Goal: Task Accomplishment & Management: Manage account settings

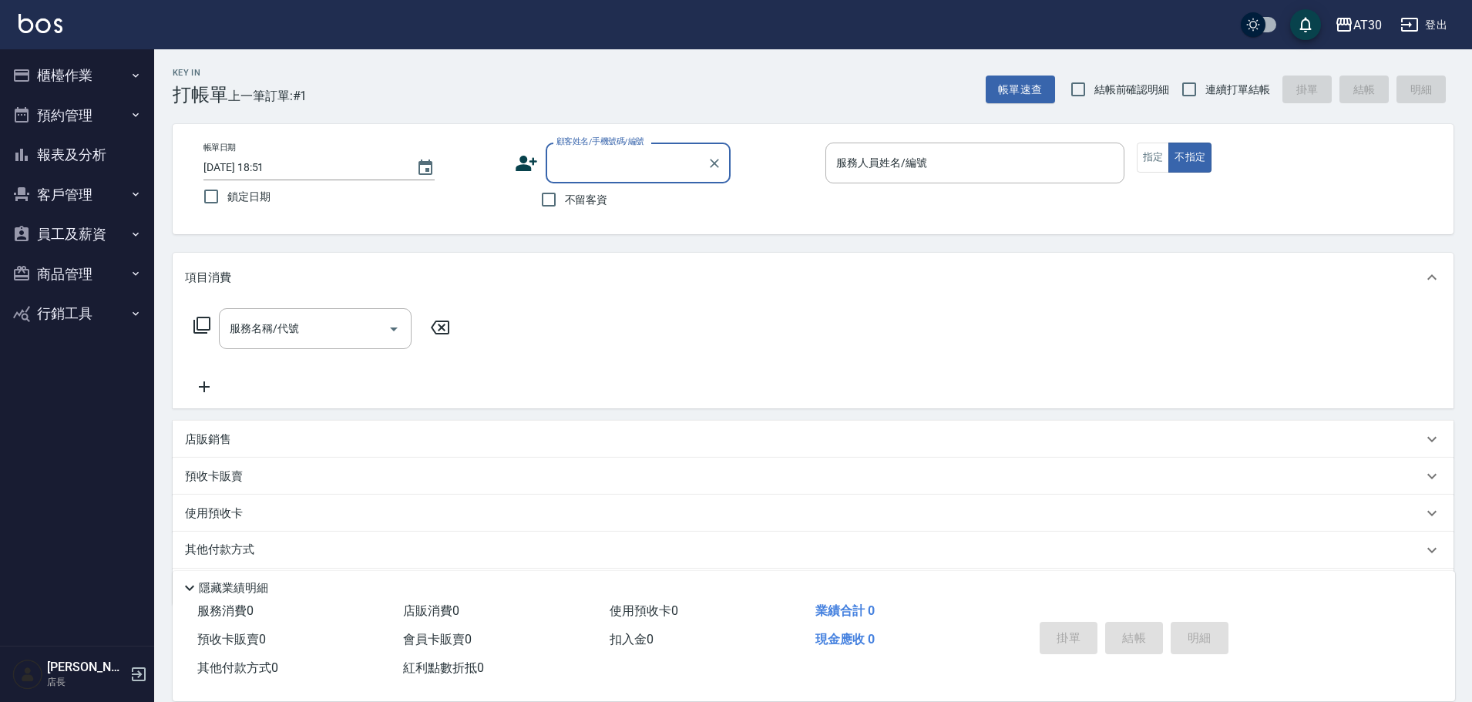
click at [93, 184] on button "客戶管理" at bounding box center [77, 195] width 142 height 40
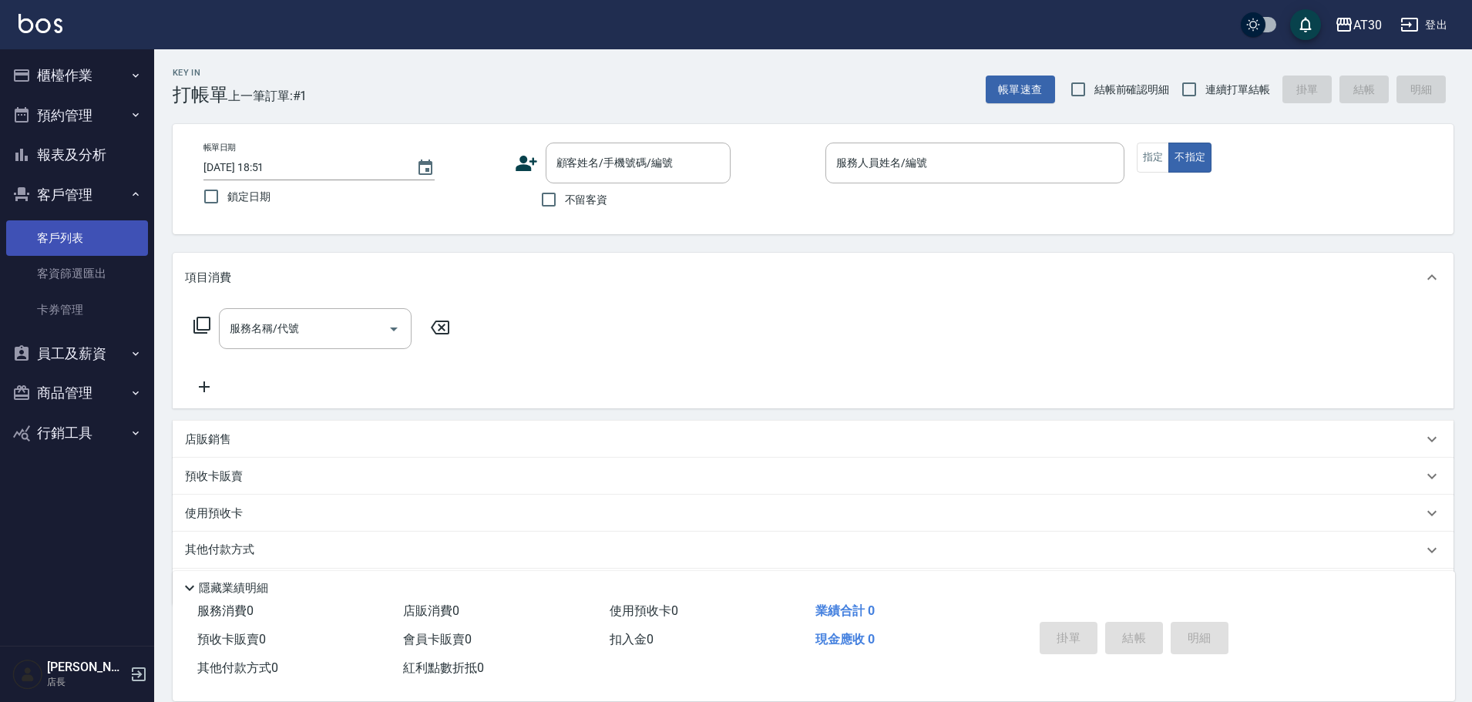
click at [104, 230] on link "客戶列表" at bounding box center [77, 237] width 142 height 35
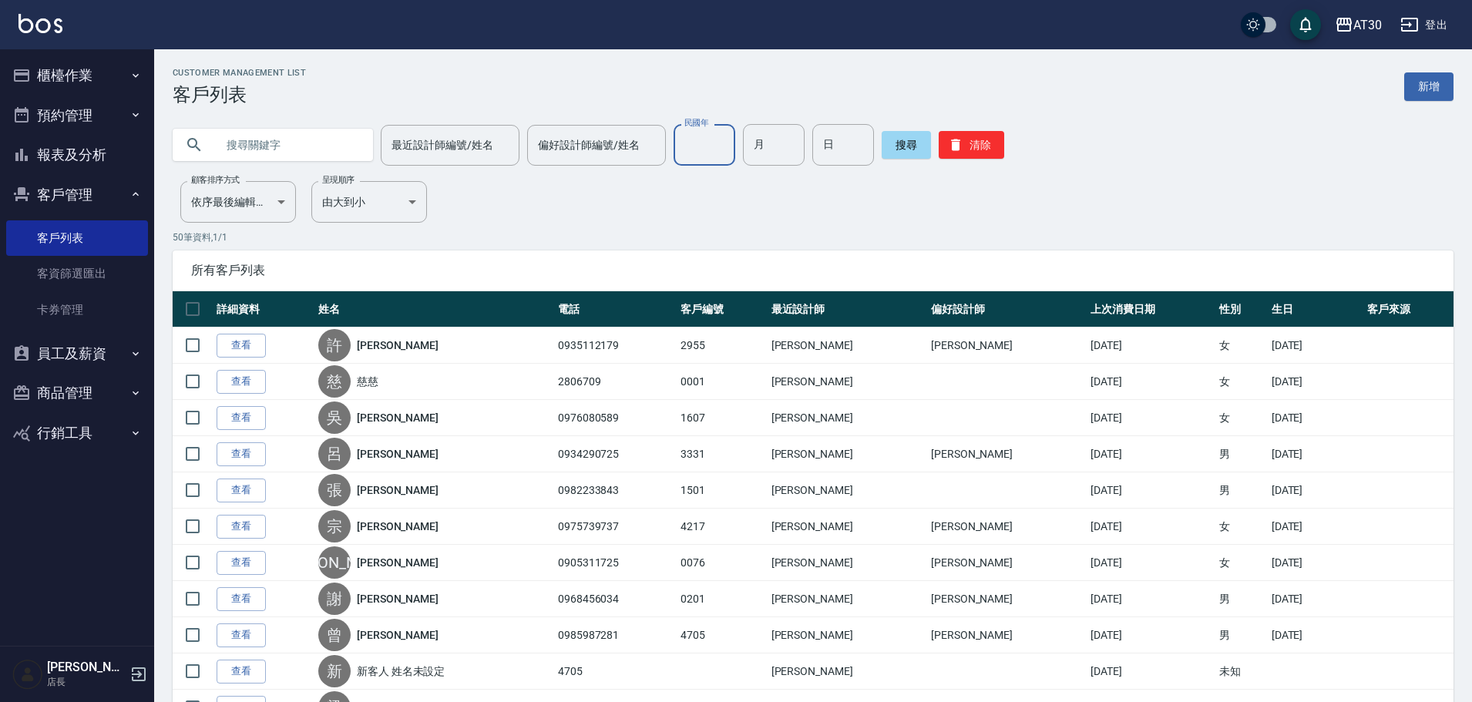
click at [722, 151] on input "民國年" at bounding box center [705, 145] width 62 height 42
type input "84"
type input "04"
type input "29"
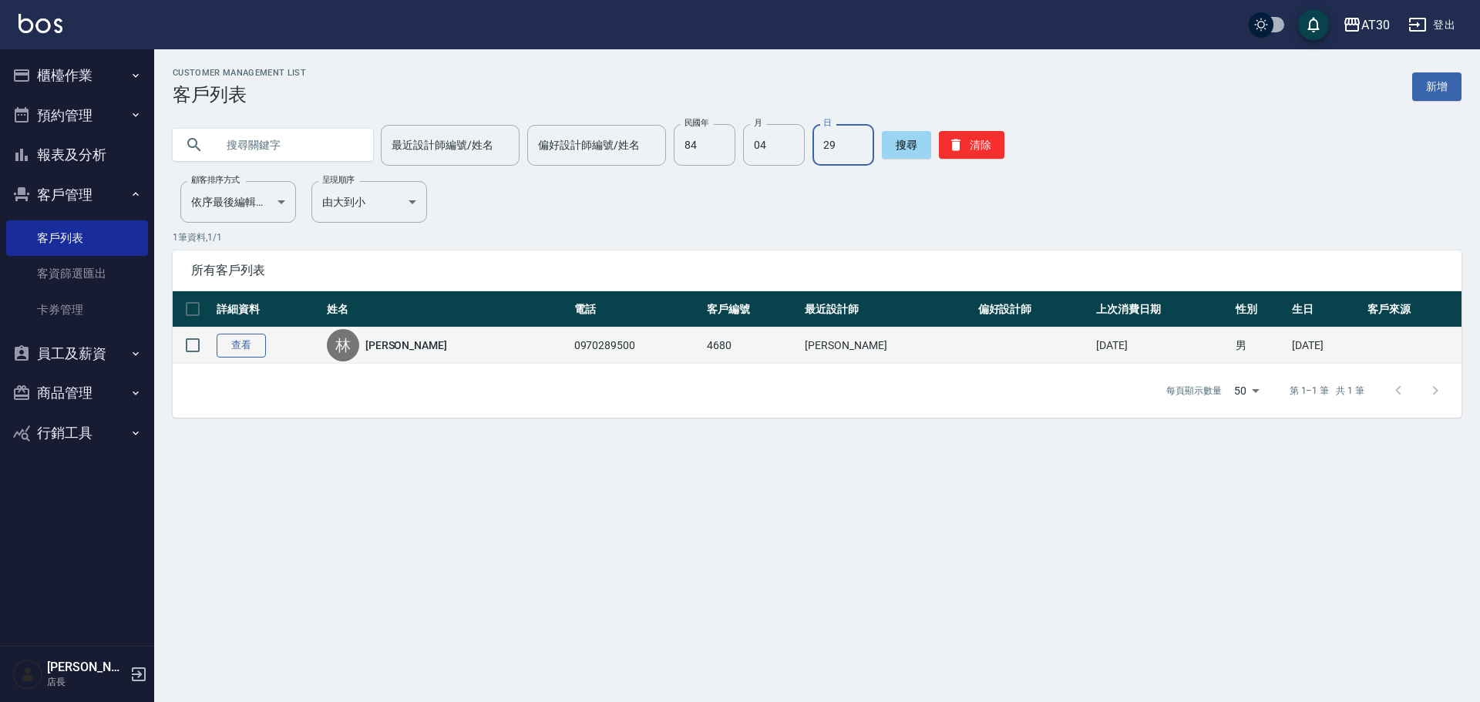
click at [261, 344] on link "查看" at bounding box center [241, 346] width 49 height 24
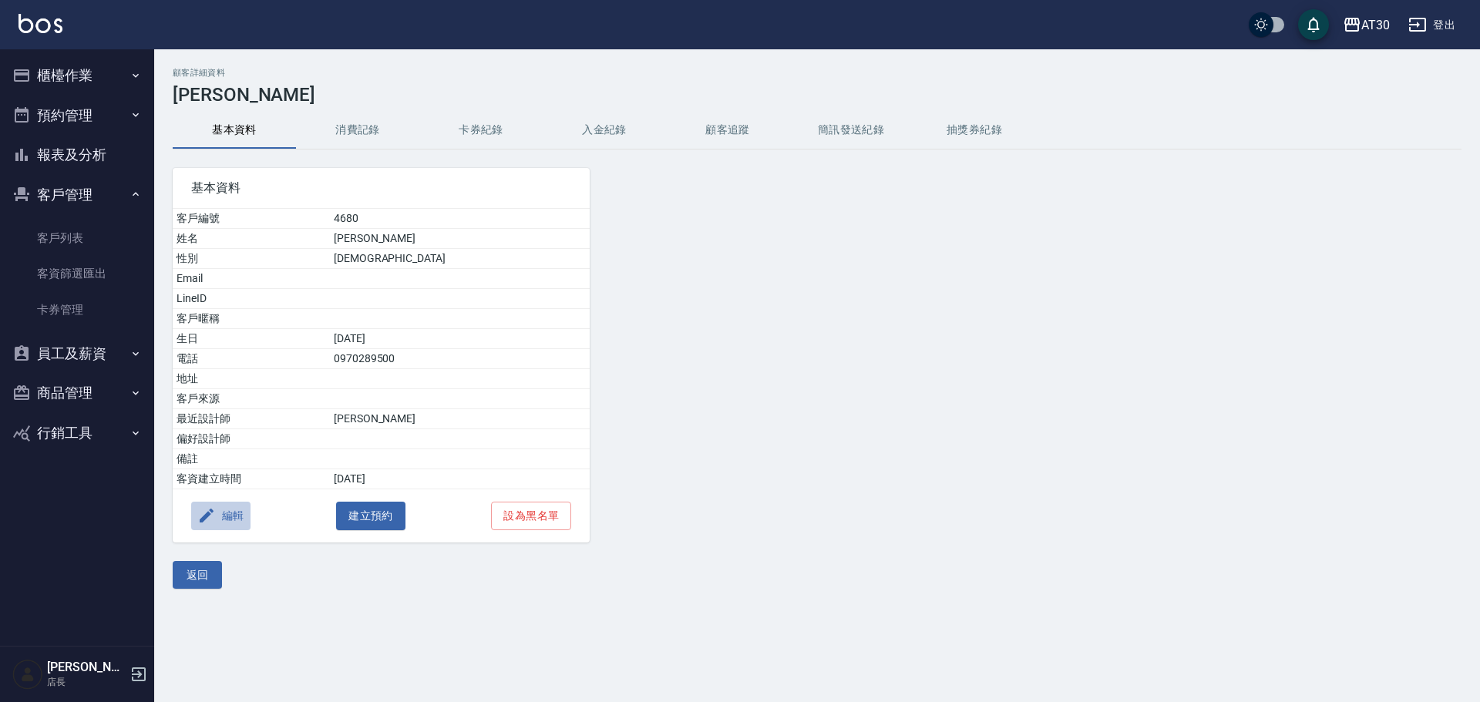
click at [200, 521] on icon "button" at bounding box center [207, 516] width 14 height 14
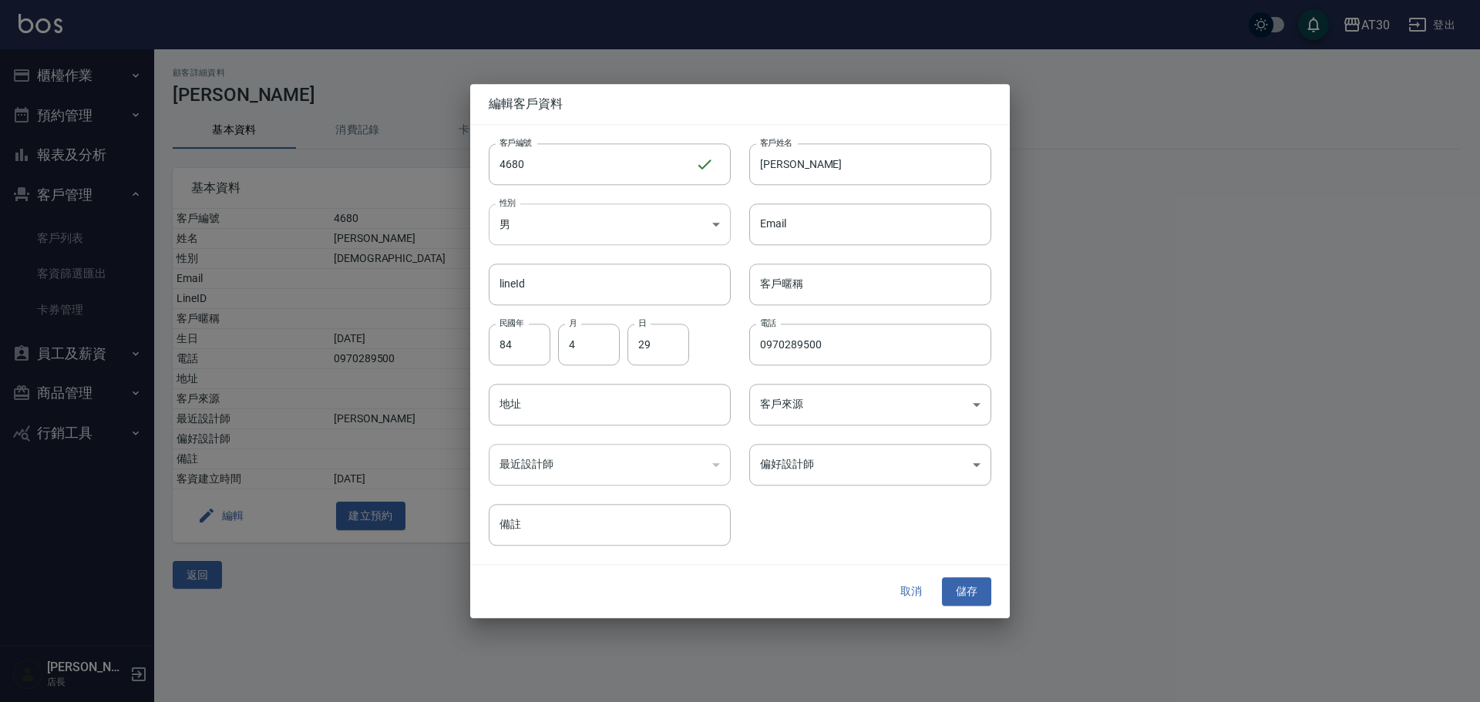
click at [578, 241] on body "AT30 登出 櫃檯作業 打帳單 帳單列表 現金收支登錄 材料自購登錄 每日結帳 排班表 現場電腦打卡 預約管理 預約管理 單日預約紀錄 單週預約紀錄 報表及…" at bounding box center [740, 351] width 1480 height 702
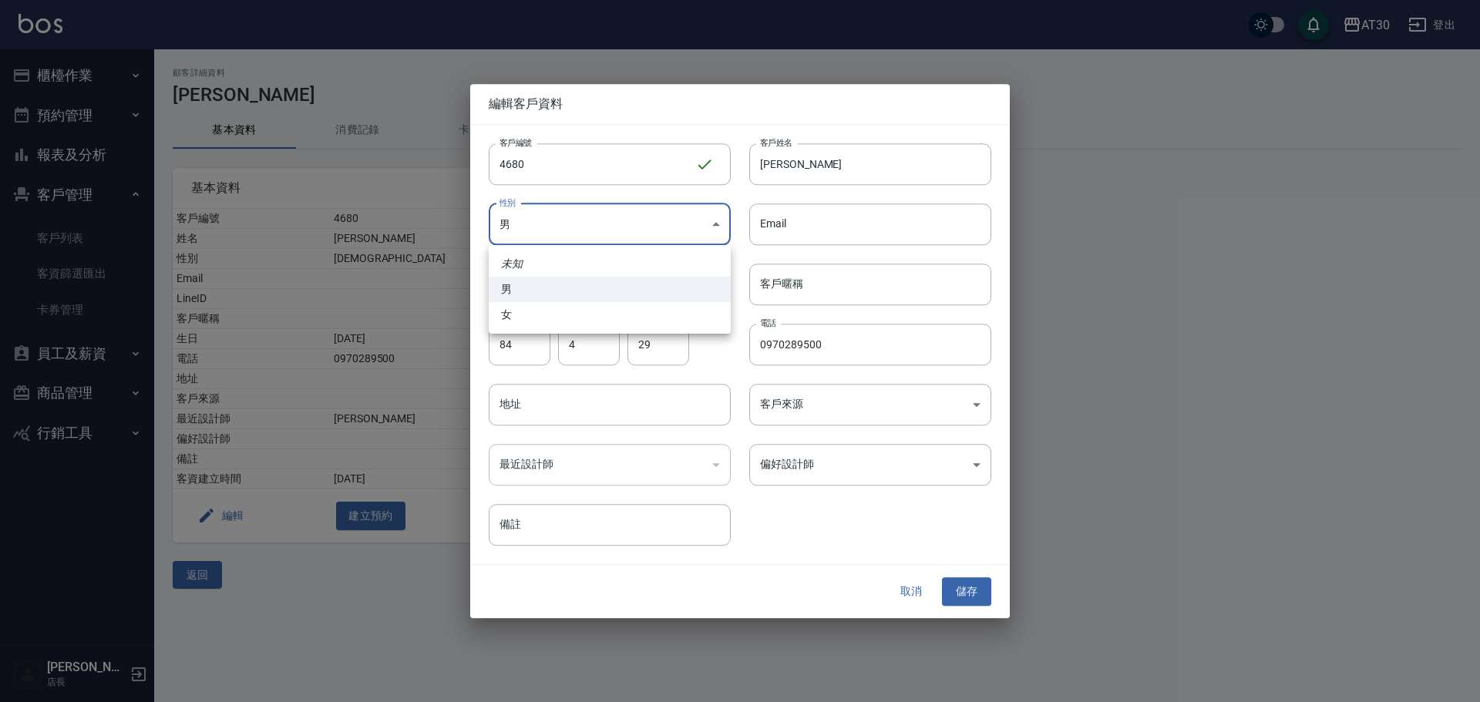
click at [570, 318] on li "女" at bounding box center [610, 314] width 242 height 25
type input "[DEMOGRAPHIC_DATA]"
click at [971, 584] on button "儲存" at bounding box center [966, 592] width 49 height 29
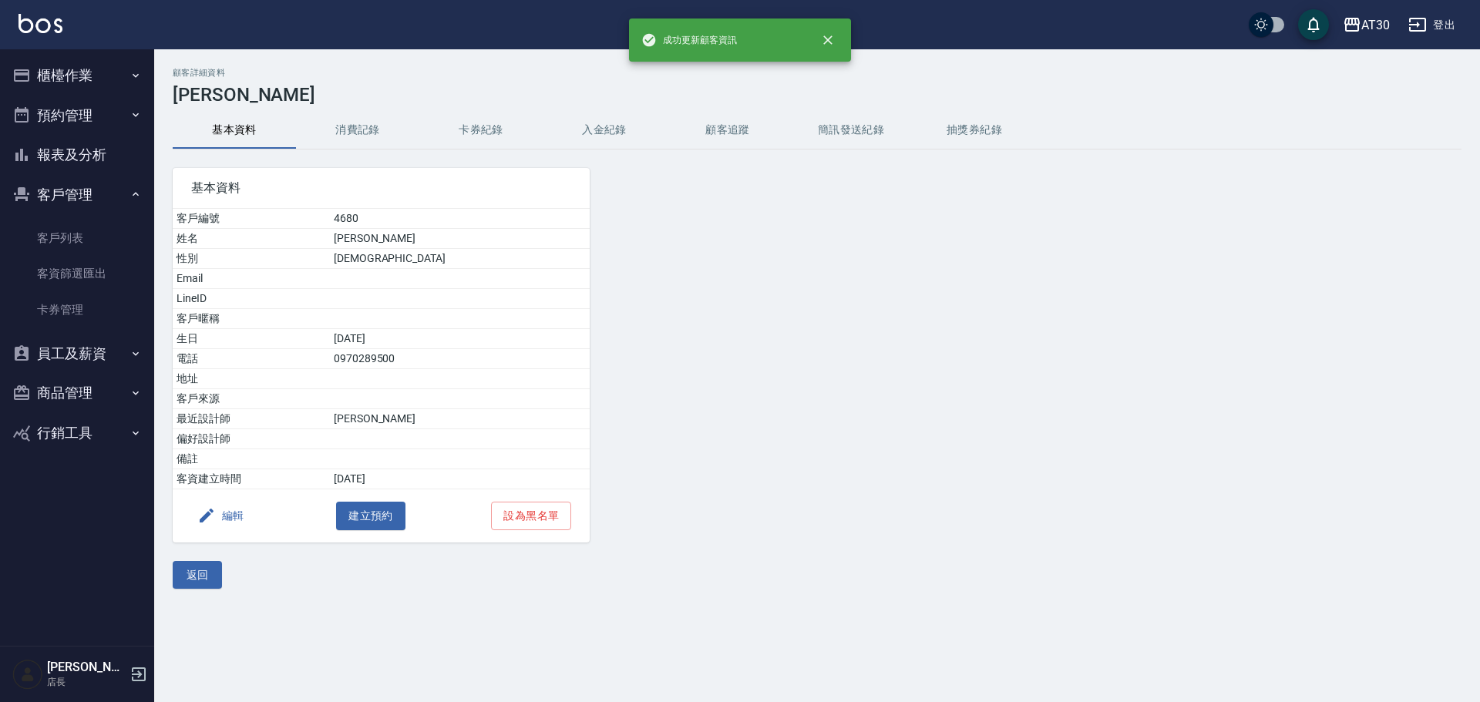
click at [194, 584] on button "返回" at bounding box center [197, 575] width 49 height 29
